Goal: Information Seeking & Learning: Learn about a topic

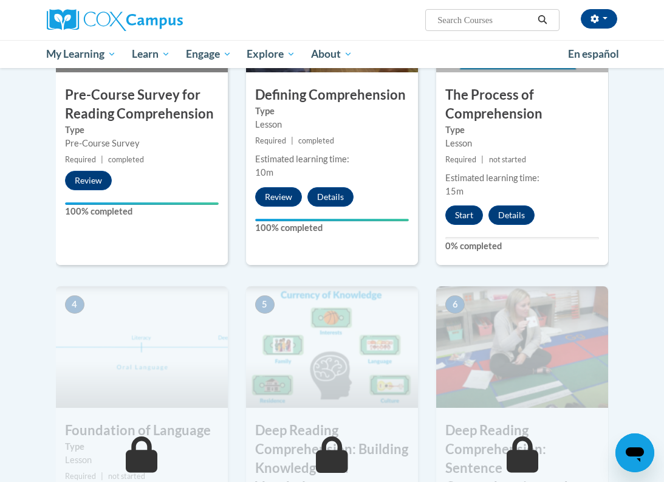
scroll to position [359, 0]
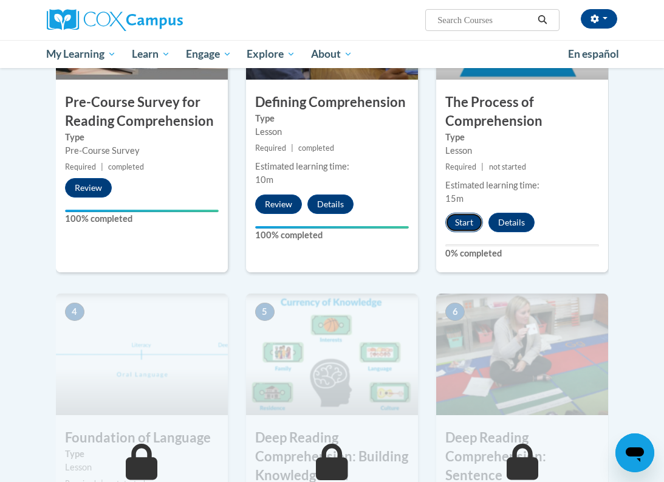
click at [465, 217] on button "Start" at bounding box center [464, 222] width 38 height 19
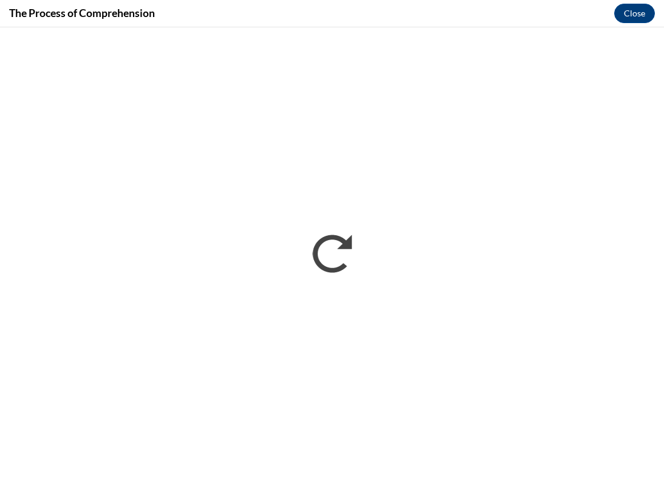
scroll to position [0, 0]
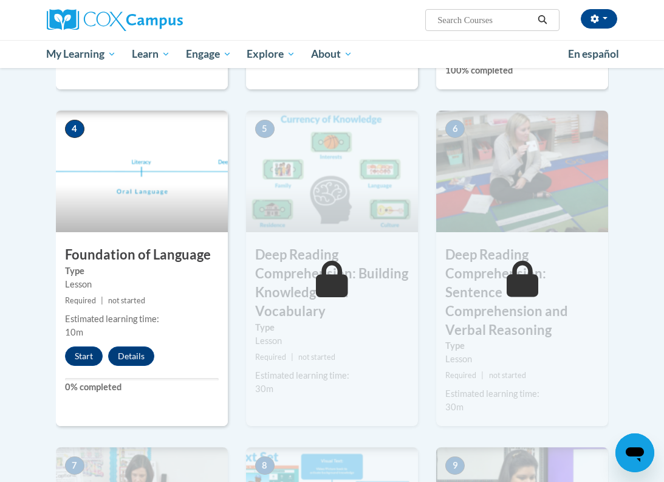
scroll to position [552, 0]
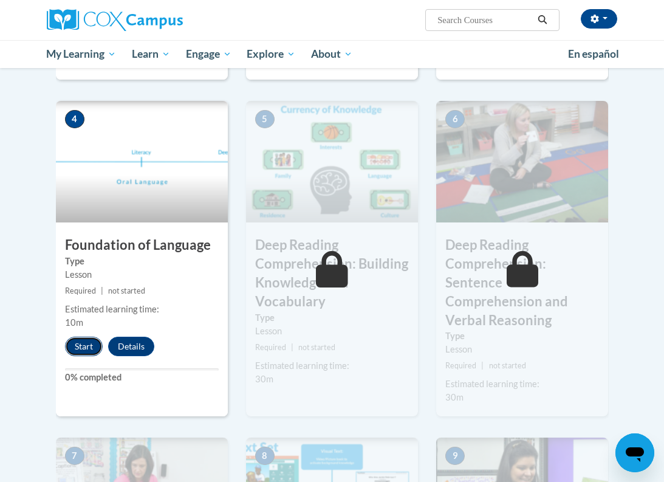
click at [86, 349] on button "Start" at bounding box center [84, 346] width 38 height 19
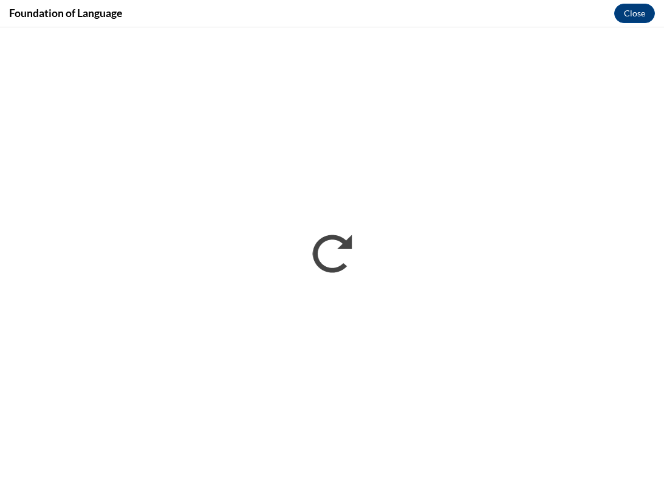
scroll to position [0, 0]
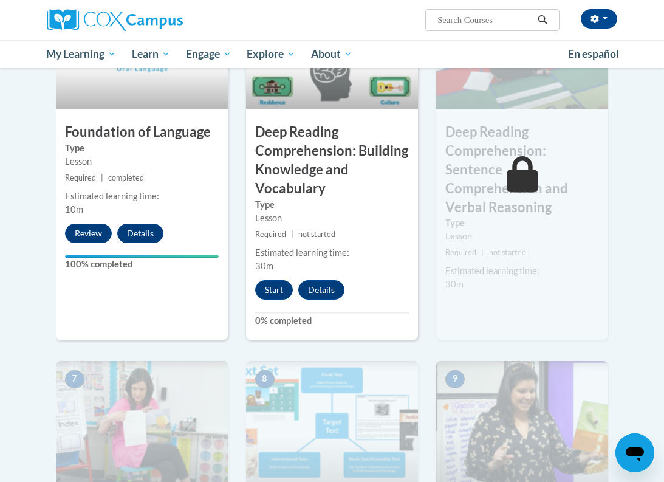
scroll to position [664, 0]
click at [275, 291] on button "Start" at bounding box center [274, 290] width 38 height 19
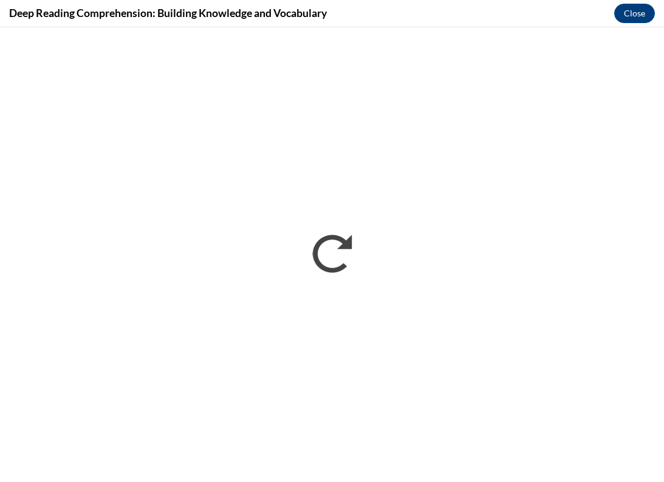
scroll to position [0, 0]
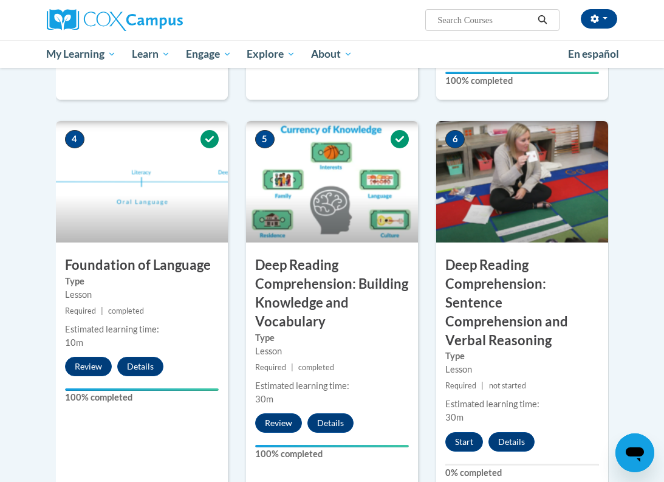
scroll to position [534, 0]
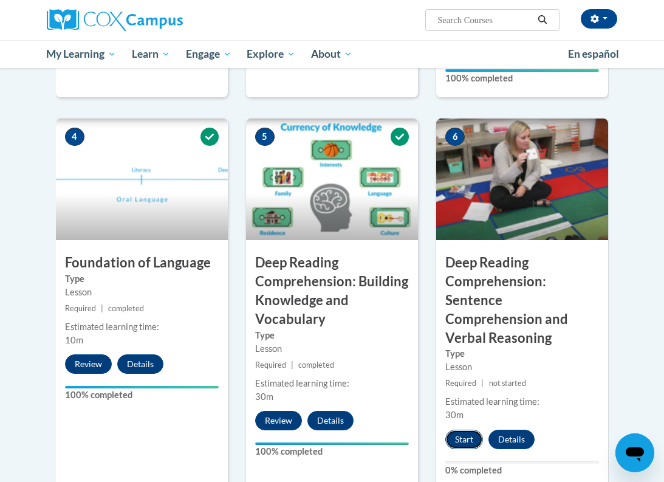
click at [459, 429] on button "Start" at bounding box center [464, 438] width 38 height 19
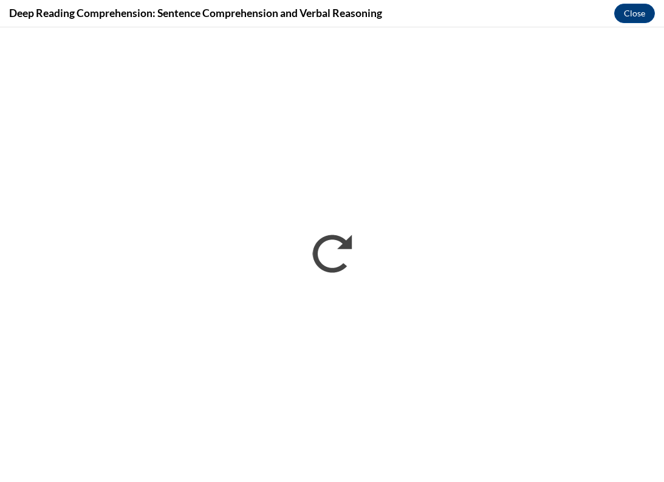
scroll to position [0, 0]
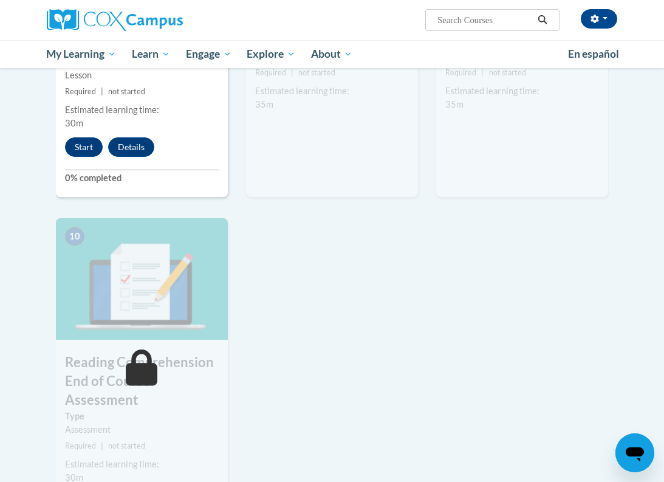
scroll to position [1028, 0]
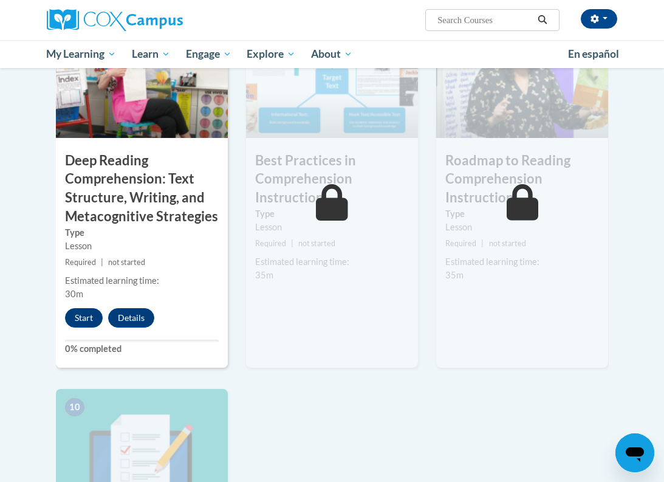
click at [72, 287] on div "7 Deep Reading Comprehension: Text Structure, Writing, and Metacognitive Strate…" at bounding box center [142, 192] width 172 height 352
click at [72, 308] on button "Start" at bounding box center [84, 317] width 38 height 19
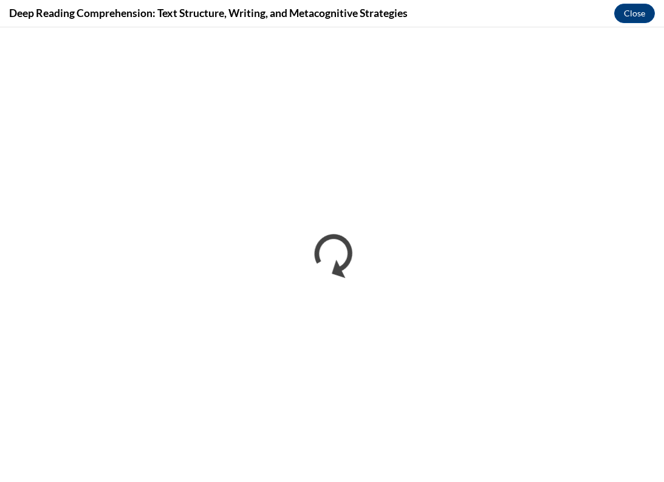
scroll to position [0, 0]
